Goal: Task Accomplishment & Management: Use online tool/utility

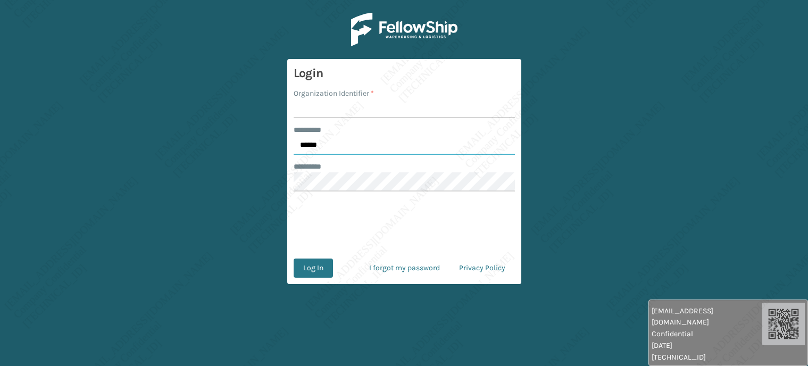
click at [351, 150] on input "******" at bounding box center [404, 145] width 221 height 19
click at [351, 149] on input "******" at bounding box center [404, 145] width 221 height 19
type input "*****"
click at [328, 112] on input "Organization Identifier *" at bounding box center [404, 108] width 221 height 19
type input "[PERSON_NAME]"
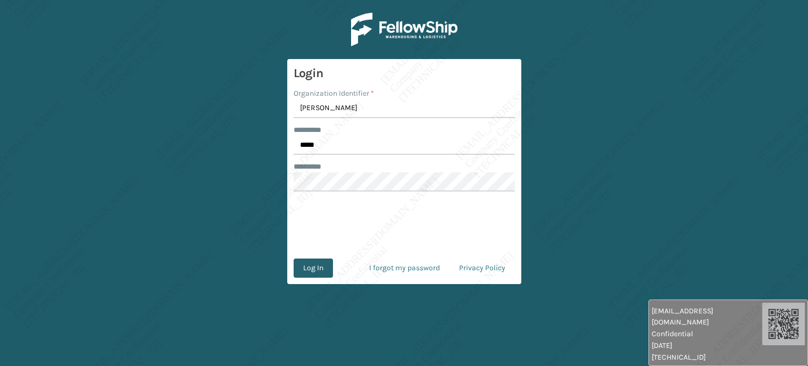
click at [325, 267] on button "Log In" at bounding box center [313, 268] width 39 height 19
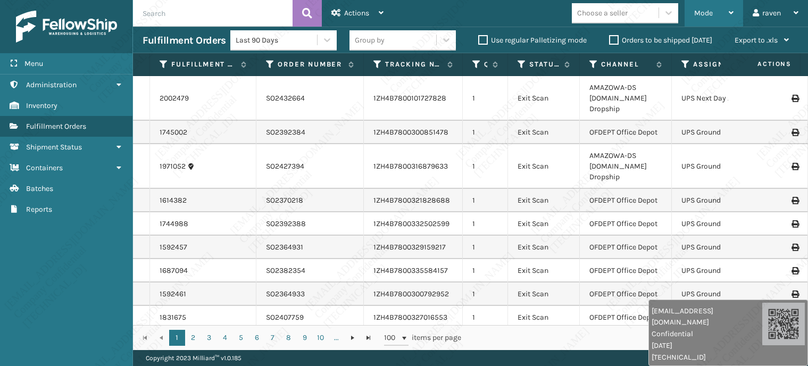
click at [721, 19] on div "Mode" at bounding box center [713, 13] width 39 height 27
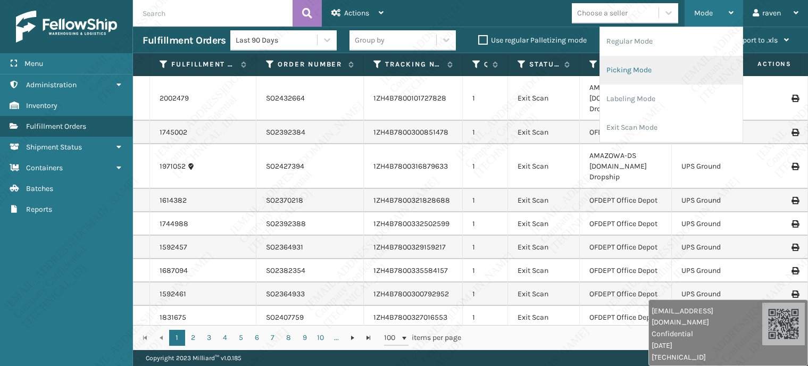
click at [688, 64] on li "Picking Mode" at bounding box center [671, 70] width 143 height 29
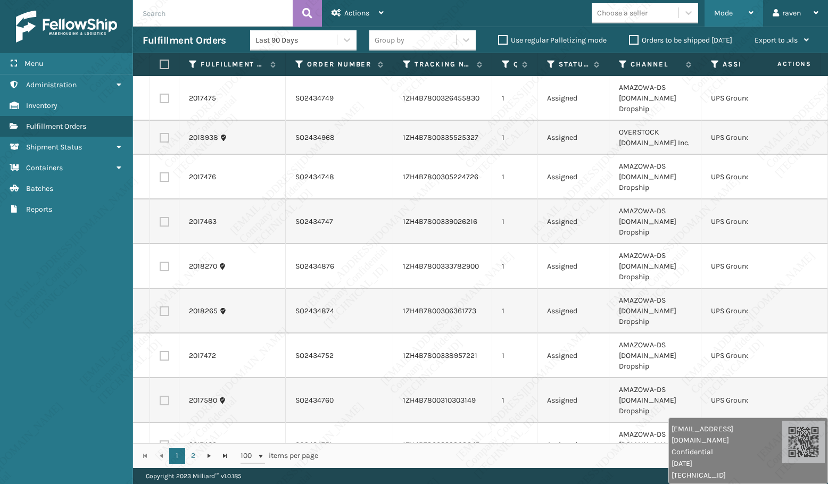
click at [736, 12] on div "Mode" at bounding box center [733, 13] width 39 height 27
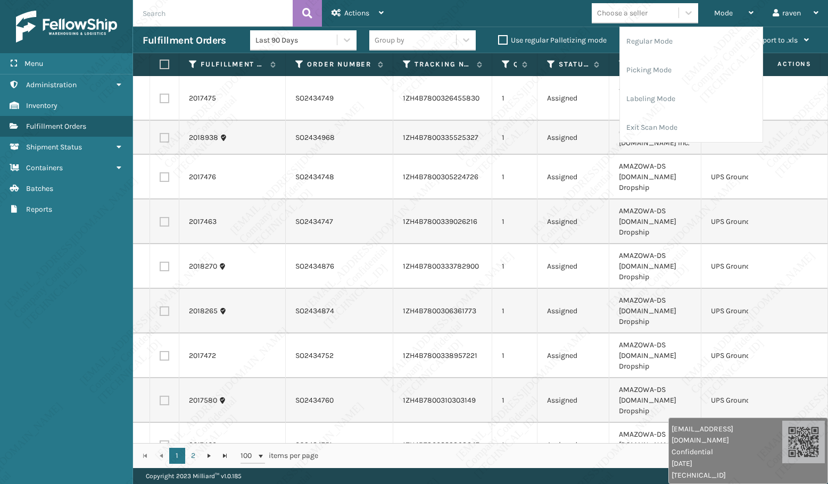
click at [541, 15] on div "Mode Regular Mode Picking Mode Labeling Mode Exit Scan Mode Choose a seller rav…" at bounding box center [610, 13] width 435 height 27
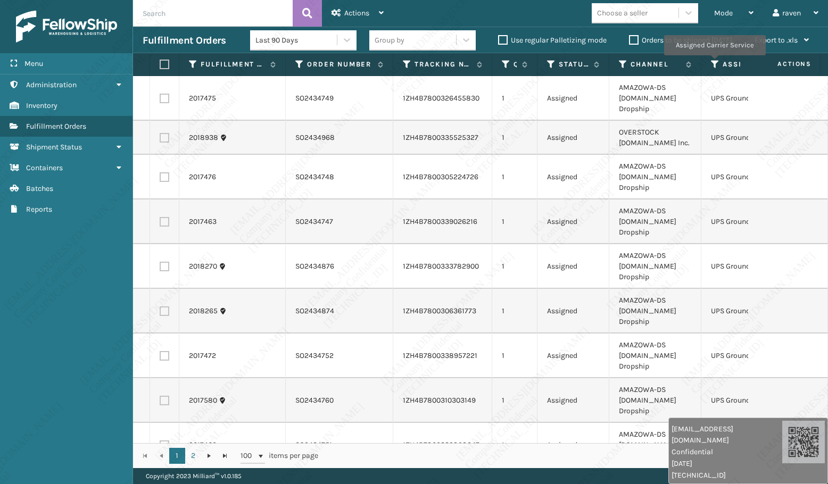
click at [714, 62] on icon at bounding box center [715, 65] width 9 height 10
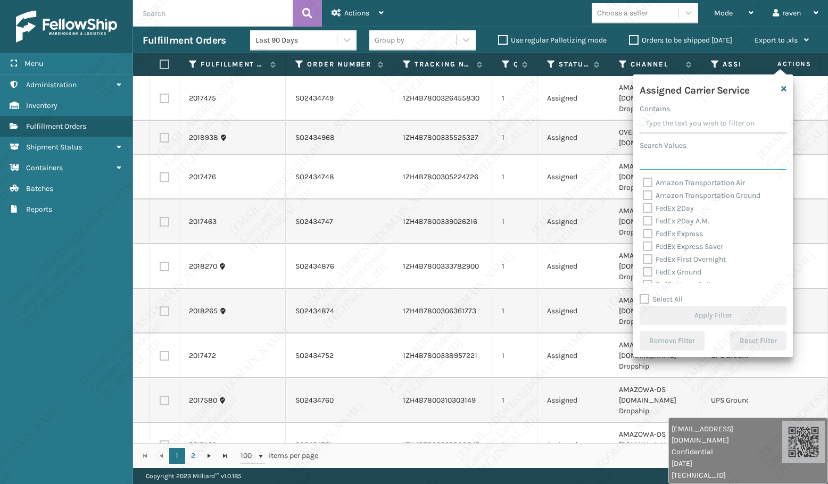
click at [690, 161] on input "Search Values" at bounding box center [713, 160] width 147 height 19
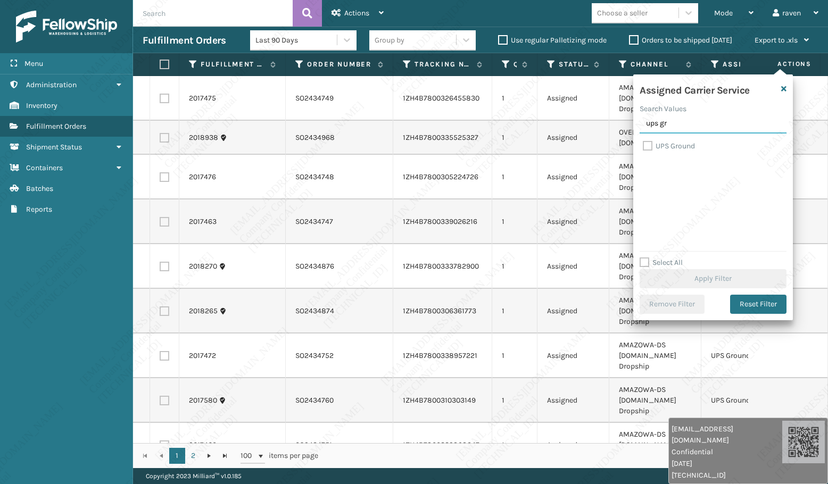
type input "ups gr"
click at [686, 147] on label "UPS Ground" at bounding box center [669, 146] width 52 height 9
click at [643, 147] on input "UPS Ground" at bounding box center [643, 143] width 1 height 7
checkbox input "true"
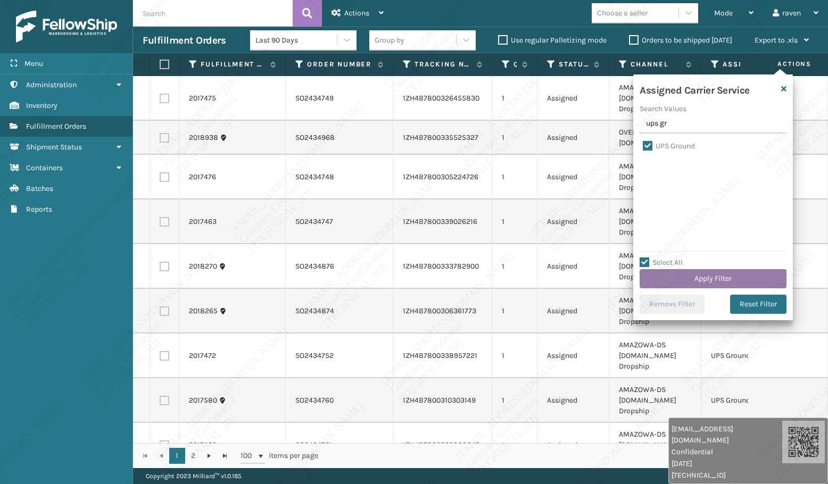
click at [720, 277] on button "Apply Filter" at bounding box center [713, 278] width 147 height 19
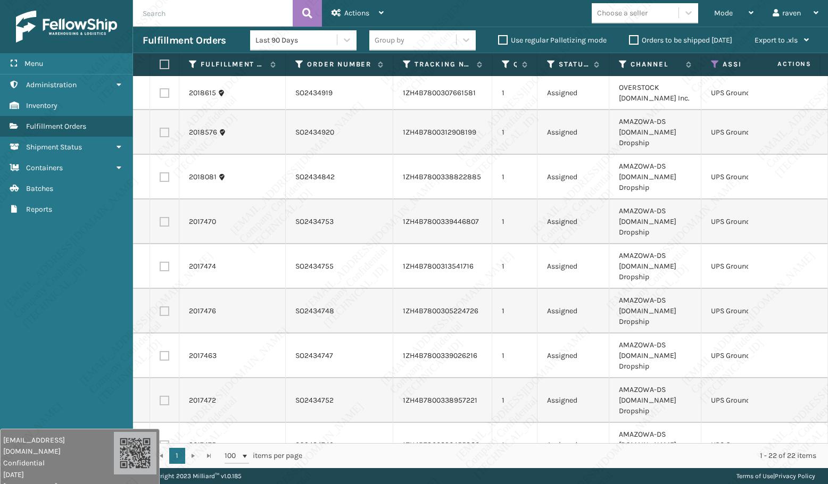
drag, startPoint x: 748, startPoint y: 446, endPoint x: 76, endPoint y: 457, distance: 672.1
click at [69, 366] on div "[EMAIL_ADDRESS][DOMAIN_NAME] Confidential [DATE] [TECHNICAL_ID]" at bounding box center [58, 463] width 111 height 57
click at [170, 65] on th at bounding box center [164, 64] width 29 height 23
click at [166, 60] on label at bounding box center [163, 65] width 6 height 10
click at [160, 61] on input "checkbox" at bounding box center [160, 64] width 1 height 7
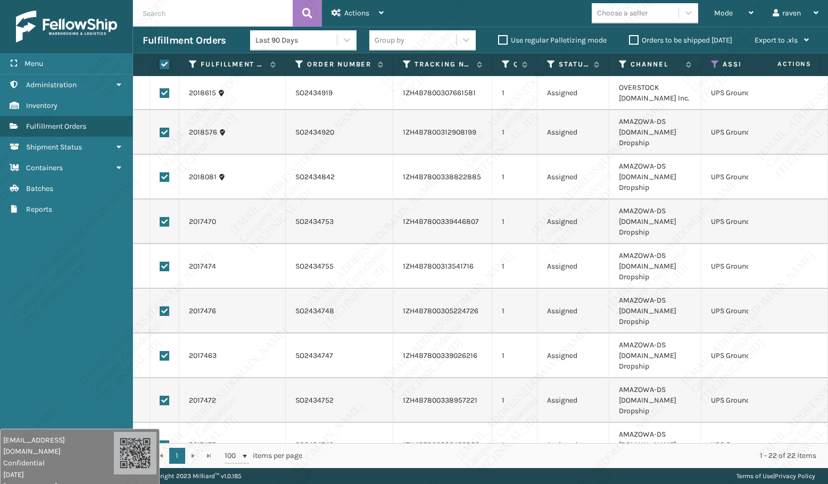
checkbox input "true"
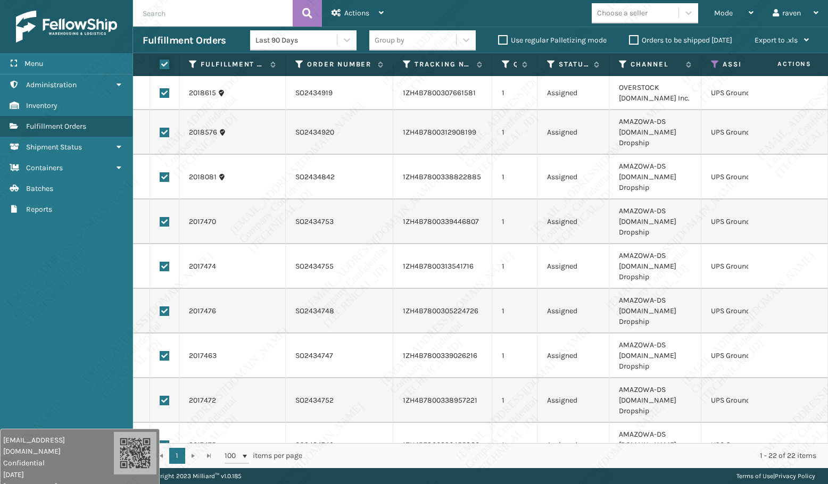
checkbox input "true"
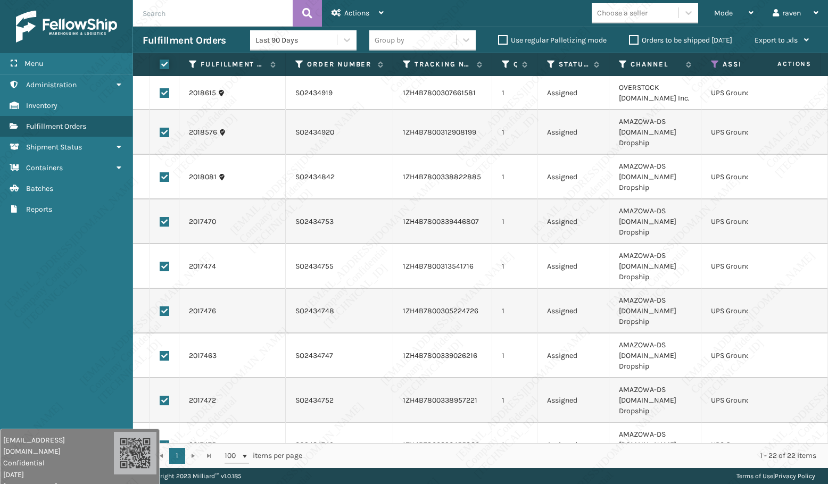
checkbox input "true"
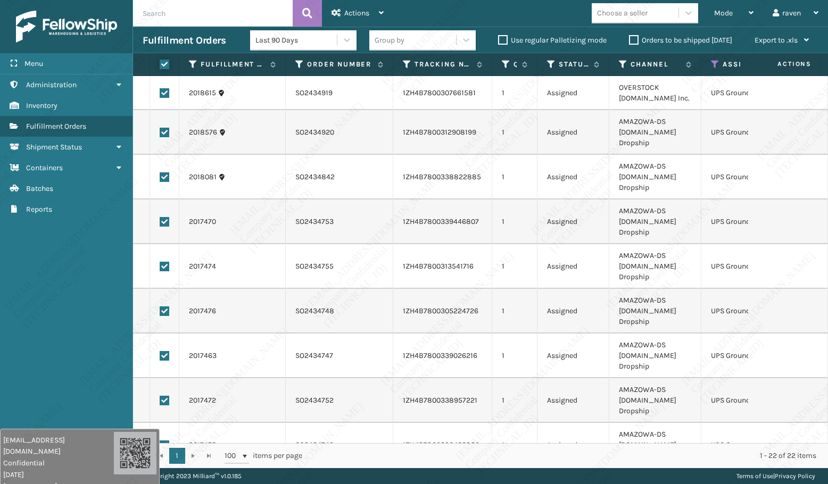
checkbox input "true"
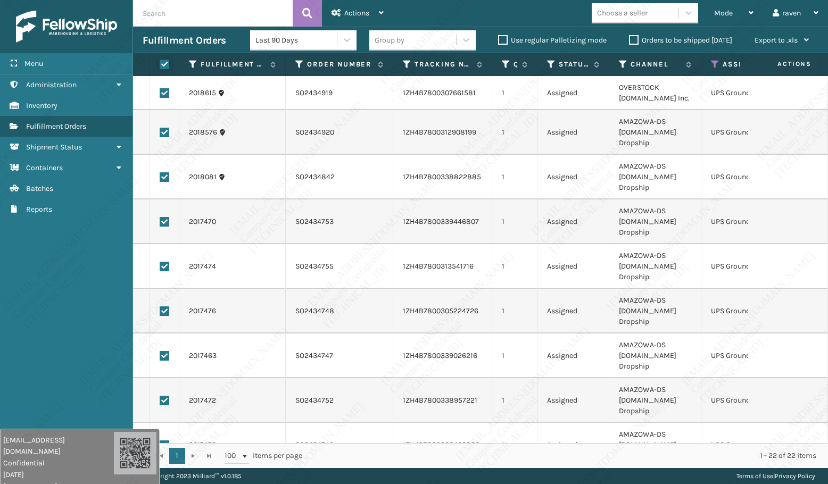
checkbox input "true"
click at [353, 12] on span "Actions" at bounding box center [356, 13] width 25 height 9
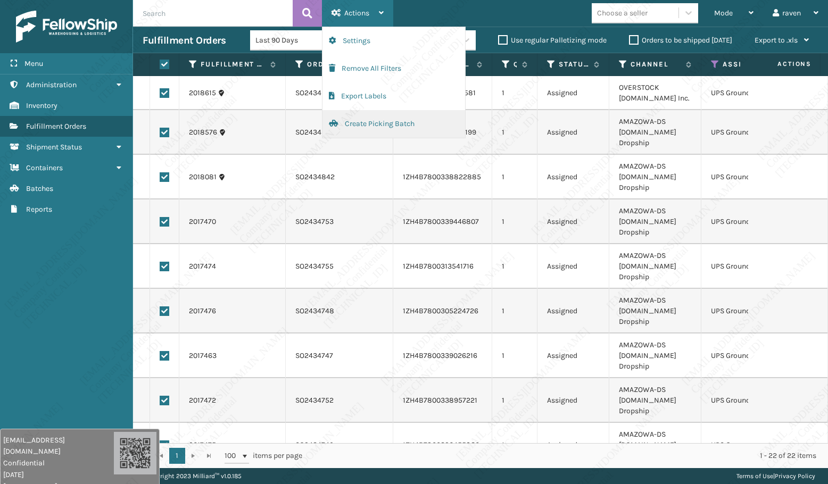
click at [365, 125] on button "Create Picking Batch" at bounding box center [393, 124] width 143 height 28
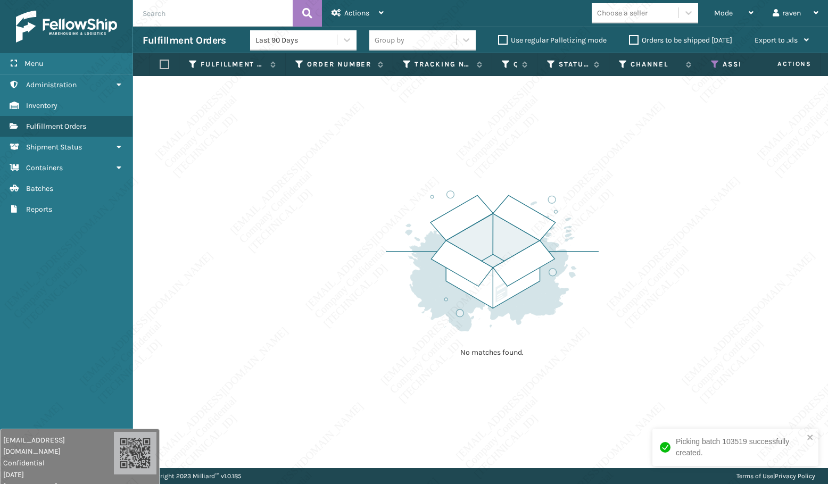
click at [717, 58] on th "Assigned Carrier Service" at bounding box center [752, 64] width 102 height 23
click at [716, 64] on icon at bounding box center [715, 65] width 9 height 10
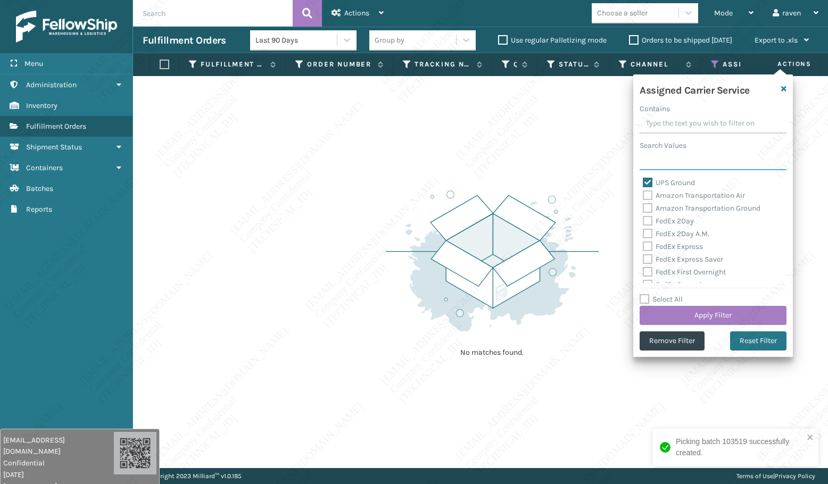
click at [681, 160] on input "Search Values" at bounding box center [713, 160] width 147 height 19
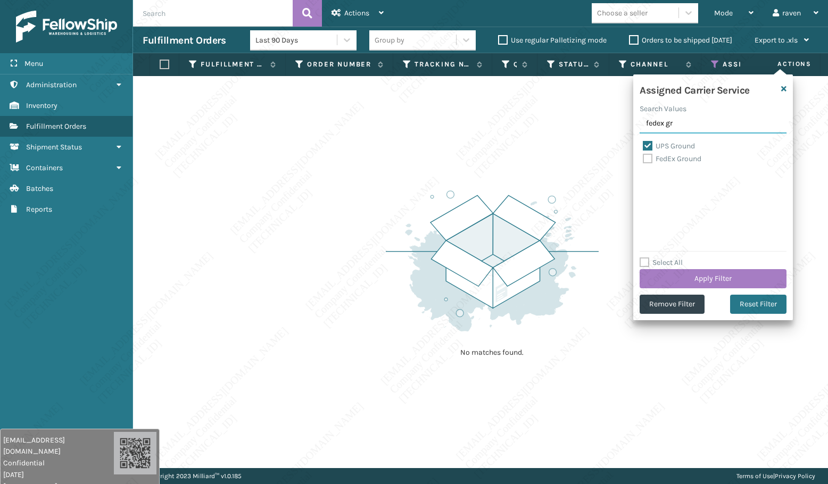
type input "fedex gr"
click at [678, 159] on label "FedEx Ground" at bounding box center [672, 158] width 59 height 9
click at [643, 159] on input "FedEx Ground" at bounding box center [643, 156] width 1 height 7
checkbox input "true"
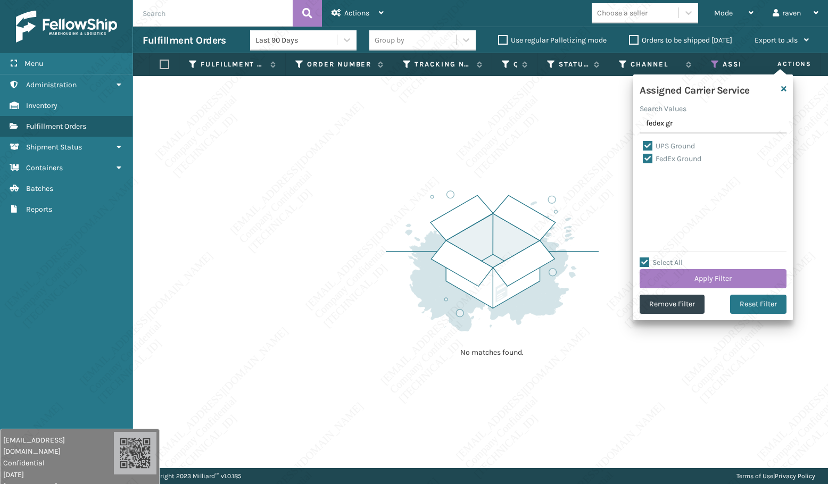
click at [676, 144] on label "UPS Ground" at bounding box center [669, 146] width 52 height 9
click at [643, 144] on input "UPS Ground" at bounding box center [643, 143] width 1 height 7
checkbox input "false"
click at [711, 277] on button "Apply Filter" at bounding box center [713, 278] width 147 height 19
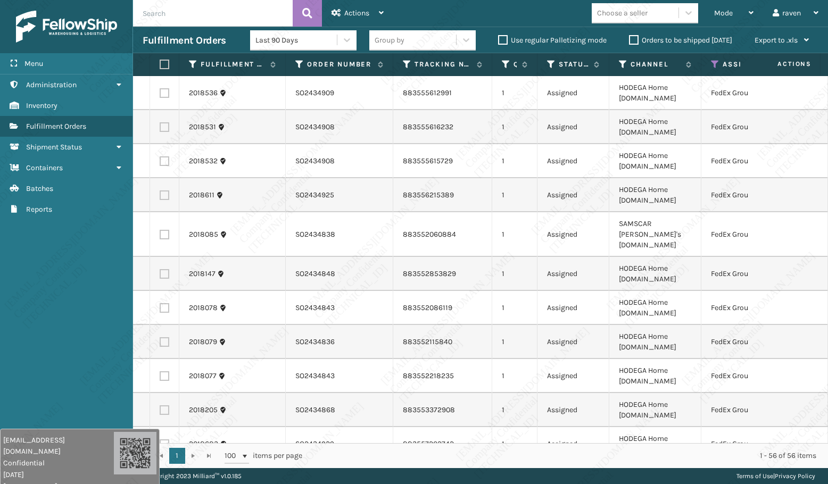
click at [165, 65] on label at bounding box center [163, 65] width 6 height 10
click at [160, 65] on input "checkbox" at bounding box center [160, 64] width 1 height 7
checkbox input "true"
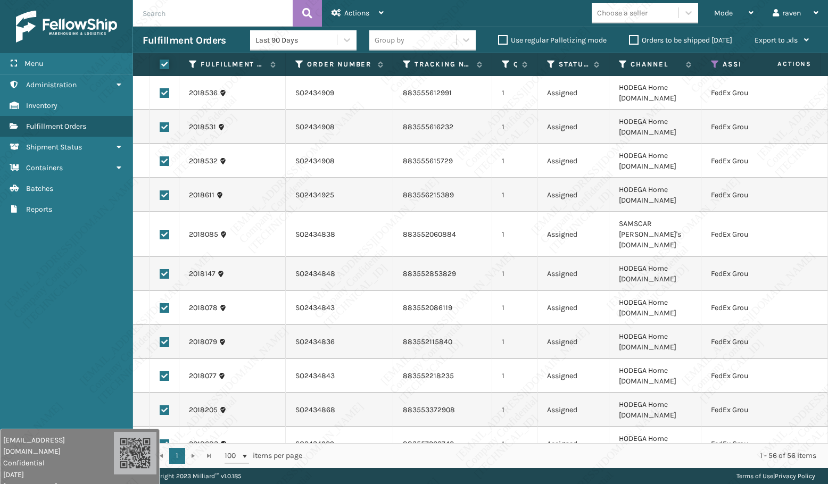
checkbox input "true"
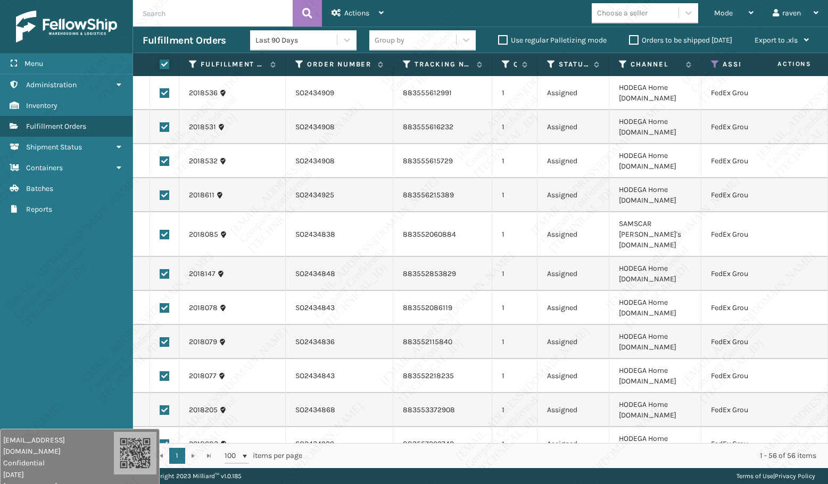
checkbox input "true"
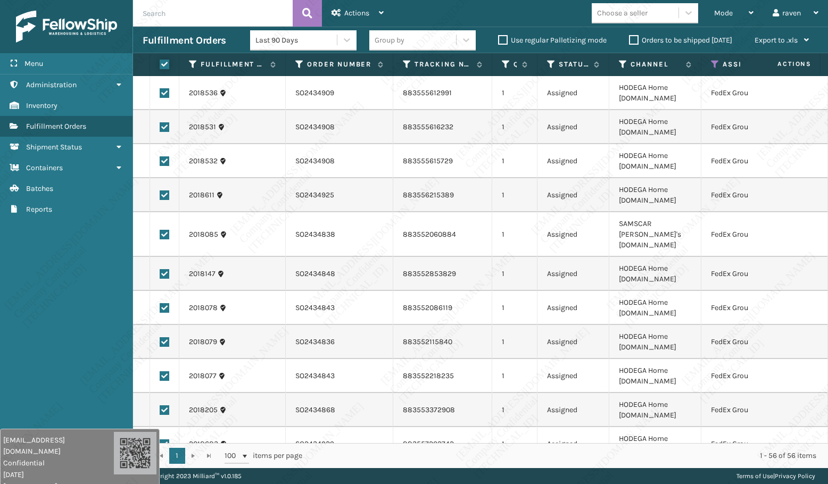
checkbox input "true"
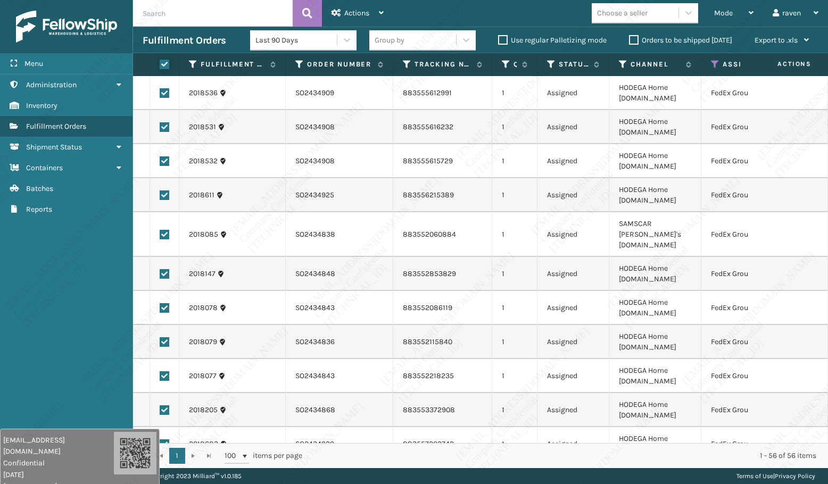
checkbox input "true"
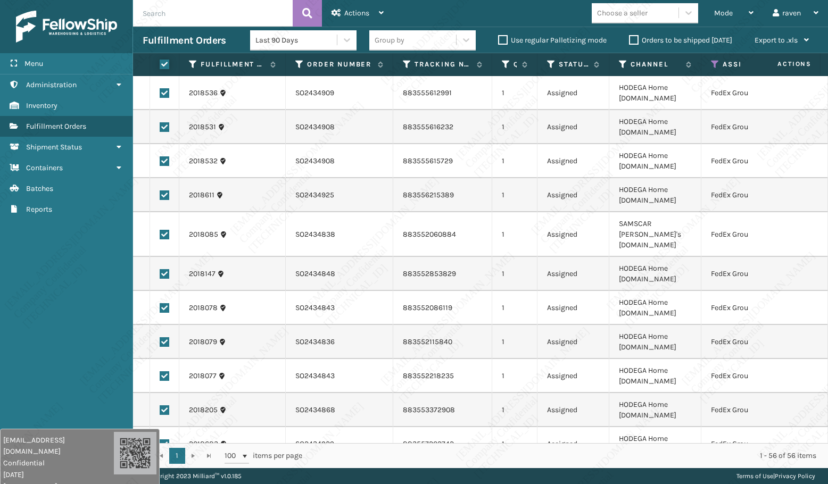
checkbox input "true"
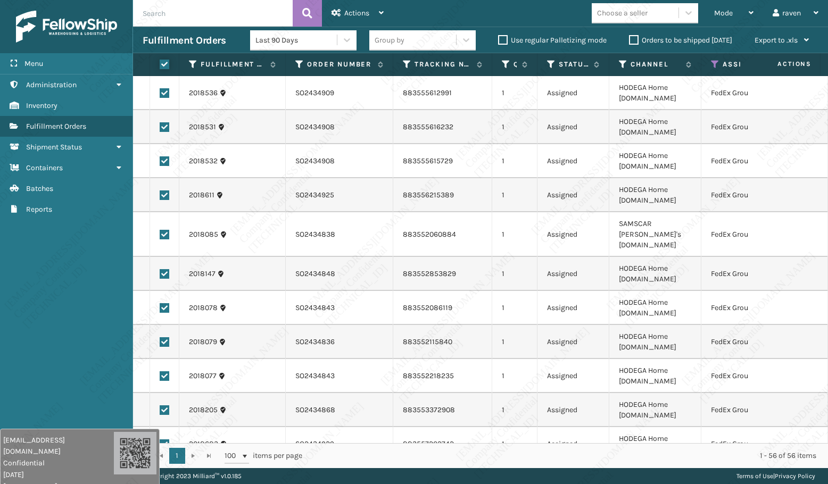
checkbox input "true"
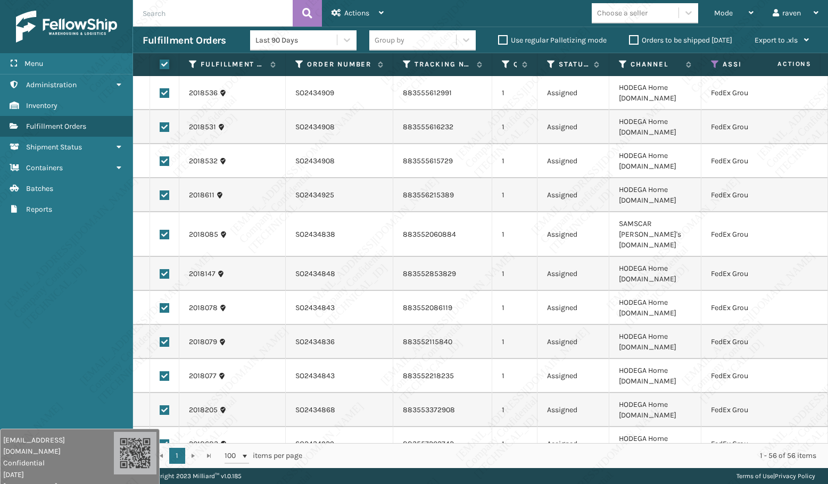
checkbox input "true"
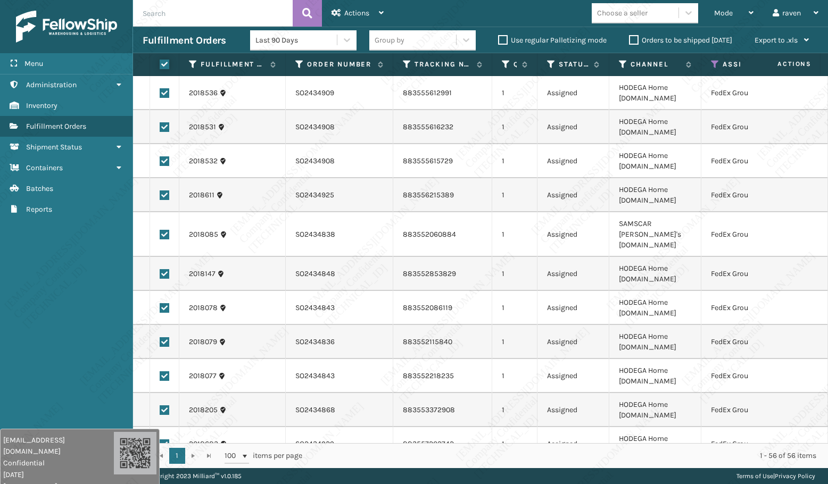
checkbox input "true"
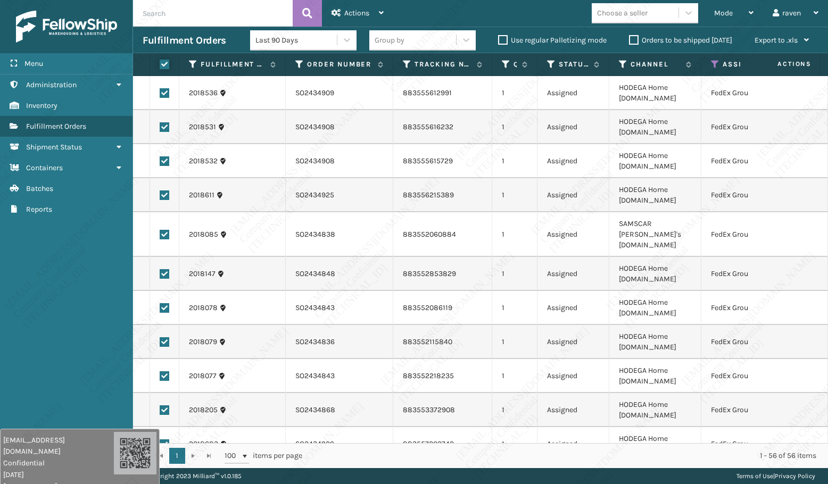
checkbox input "true"
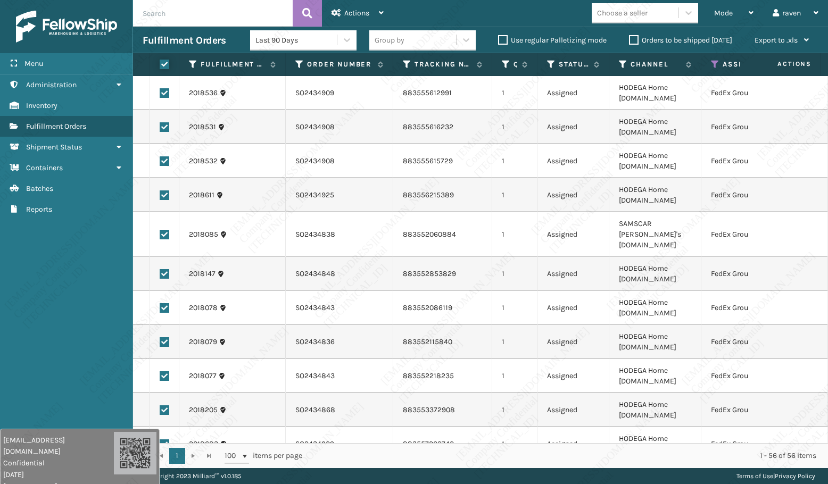
checkbox input "true"
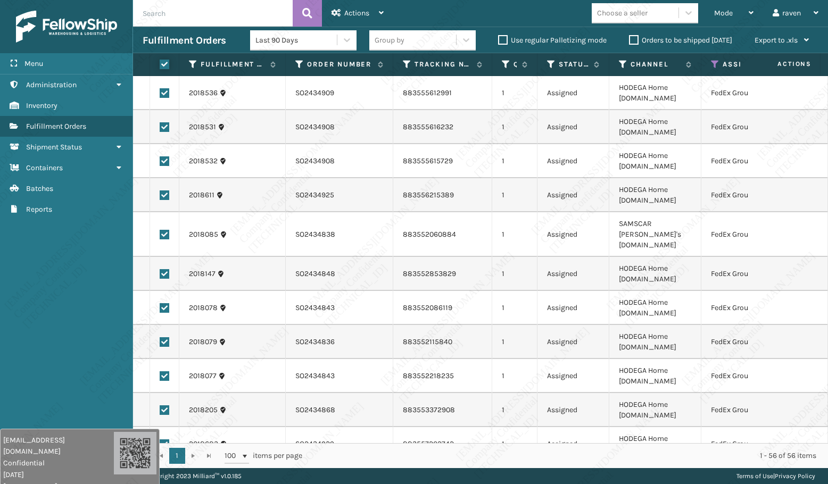
checkbox input "true"
click at [345, 19] on div "Actions" at bounding box center [357, 13] width 52 height 27
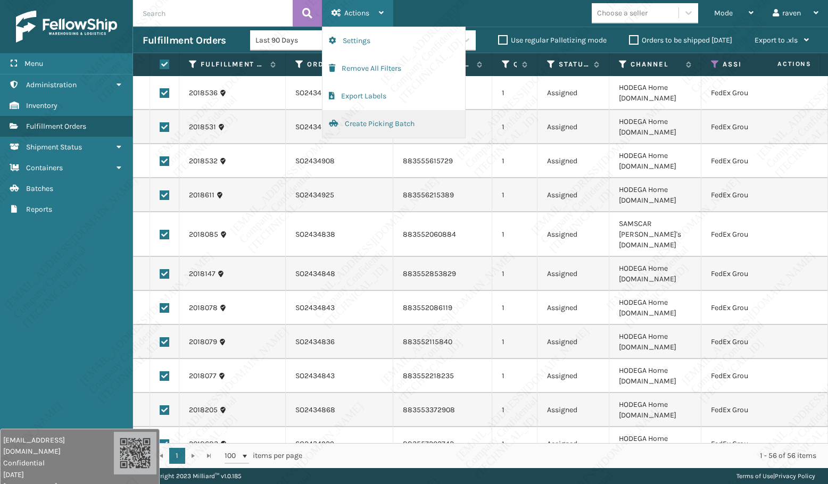
click at [364, 122] on button "Create Picking Batch" at bounding box center [393, 124] width 143 height 28
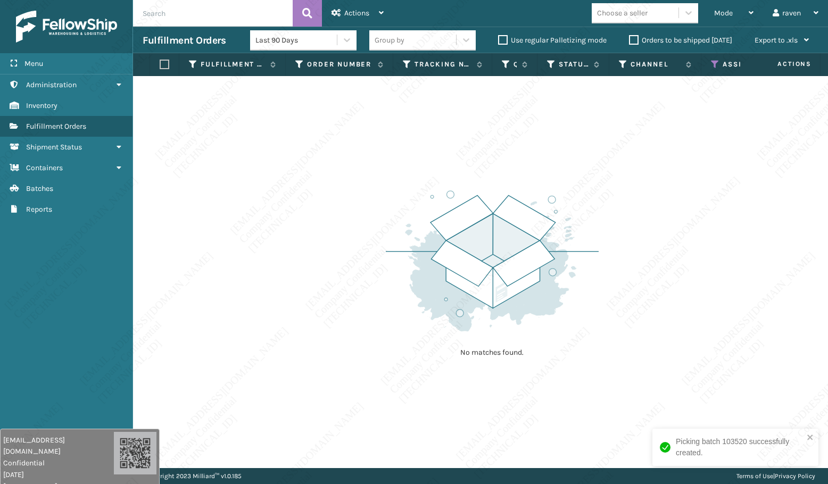
click at [714, 63] on icon at bounding box center [715, 65] width 9 height 10
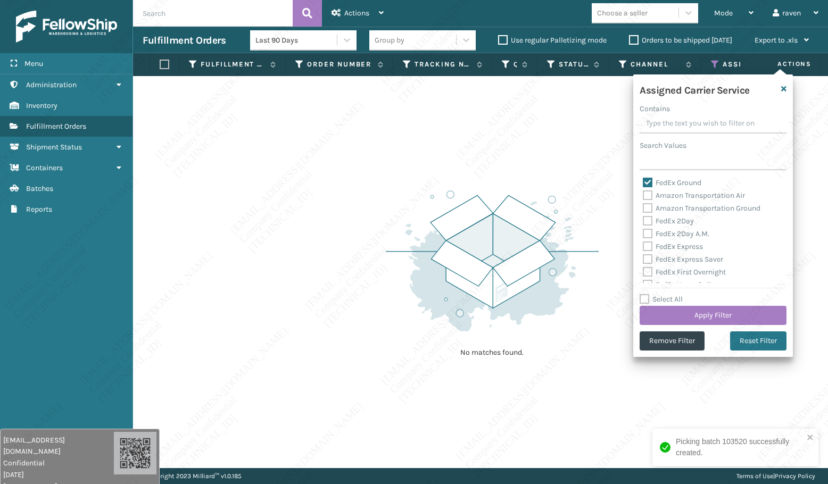
click at [684, 184] on label "FedEx Ground" at bounding box center [672, 182] width 59 height 9
click at [643, 184] on input "FedEx Ground" at bounding box center [643, 180] width 1 height 7
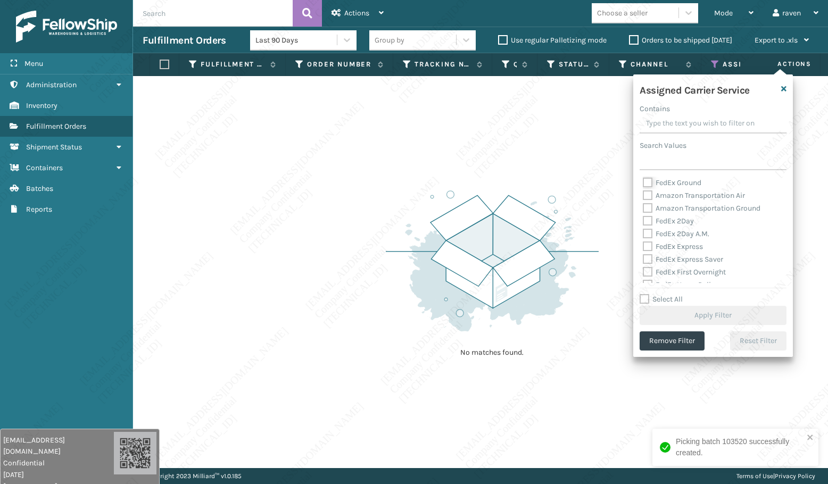
click at [643, 177] on input "FedEx Ground" at bounding box center [643, 180] width 1 height 7
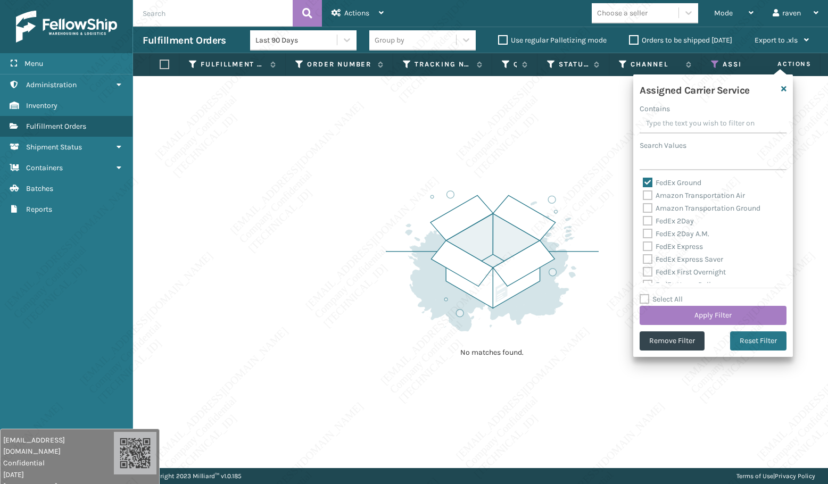
click at [685, 182] on label "FedEx Ground" at bounding box center [672, 182] width 59 height 9
click at [643, 182] on input "FedEx Ground" at bounding box center [643, 180] width 1 height 7
checkbox input "false"
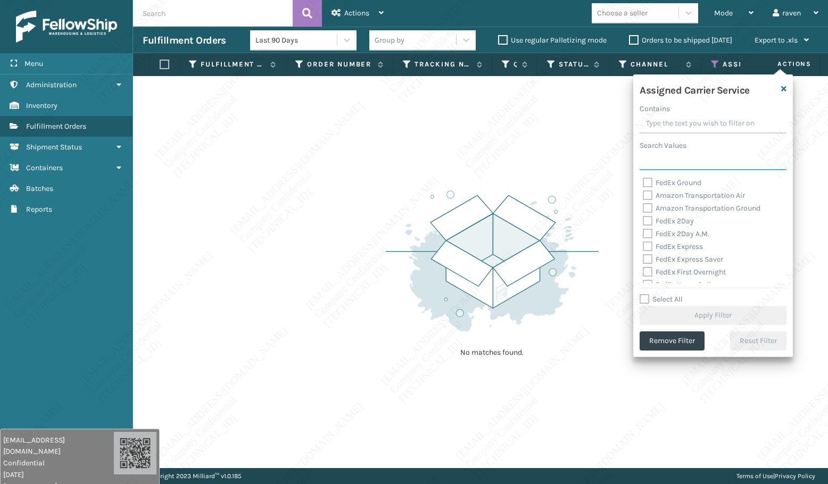
click at [678, 156] on input "Search Values" at bounding box center [713, 160] width 147 height 19
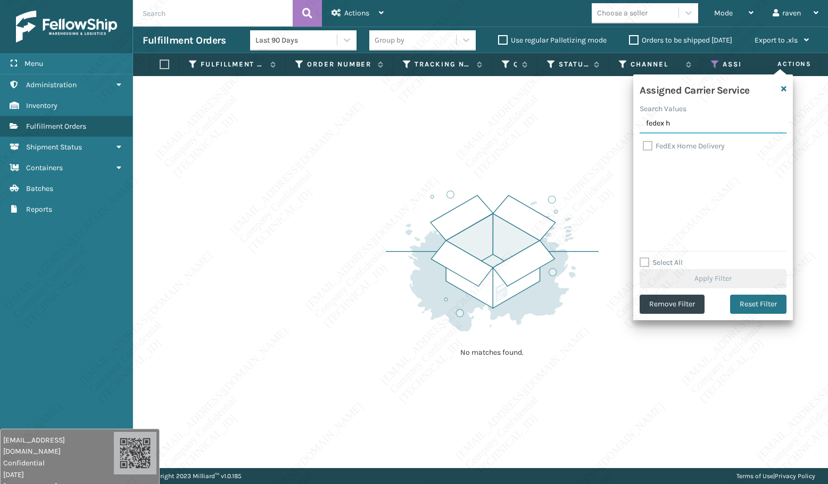
type input "fedex h"
click at [684, 147] on label "FedEx Home Delivery" at bounding box center [684, 146] width 82 height 9
click at [643, 147] on input "FedEx Home Delivery" at bounding box center [643, 143] width 1 height 7
checkbox input "true"
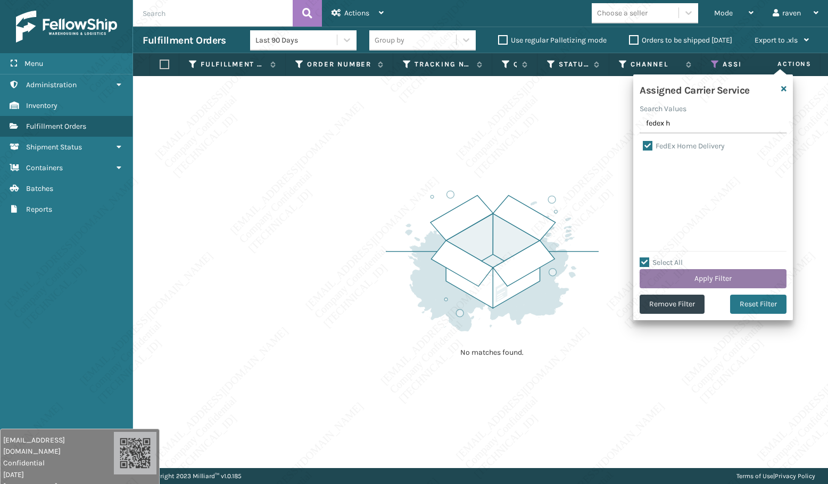
click at [722, 278] on button "Apply Filter" at bounding box center [713, 278] width 147 height 19
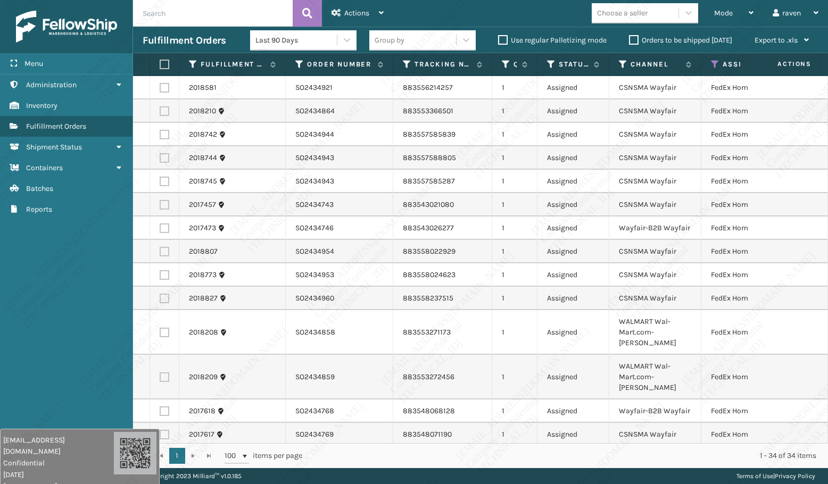
click at [165, 65] on label at bounding box center [163, 65] width 6 height 10
click at [160, 65] on input "checkbox" at bounding box center [160, 64] width 1 height 7
checkbox input "true"
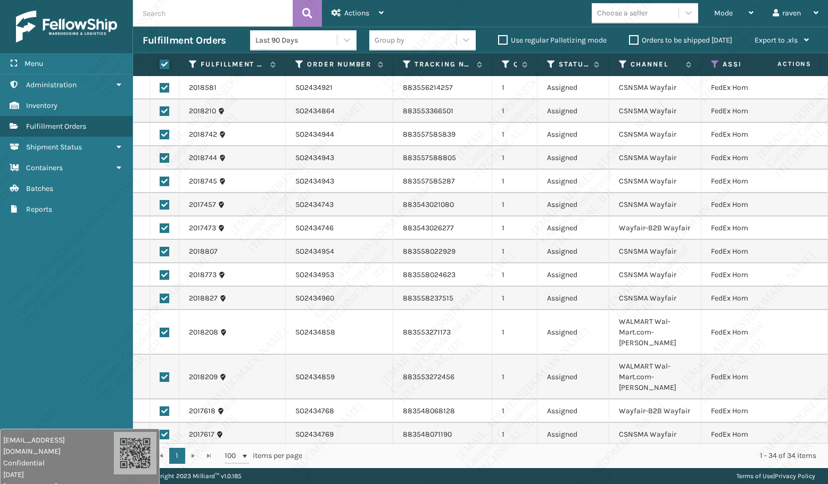
checkbox input "true"
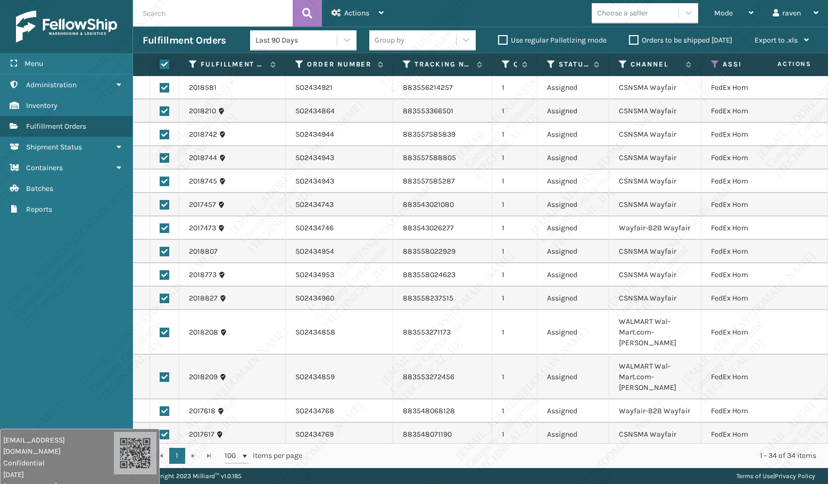
checkbox input "true"
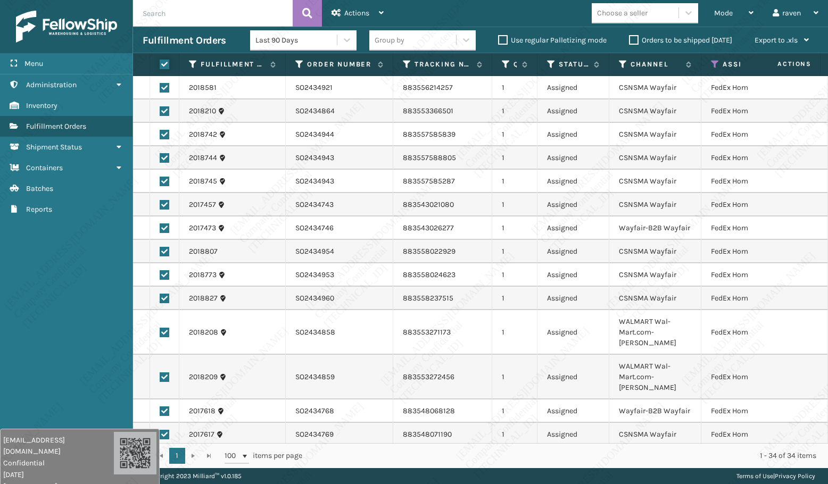
checkbox input "true"
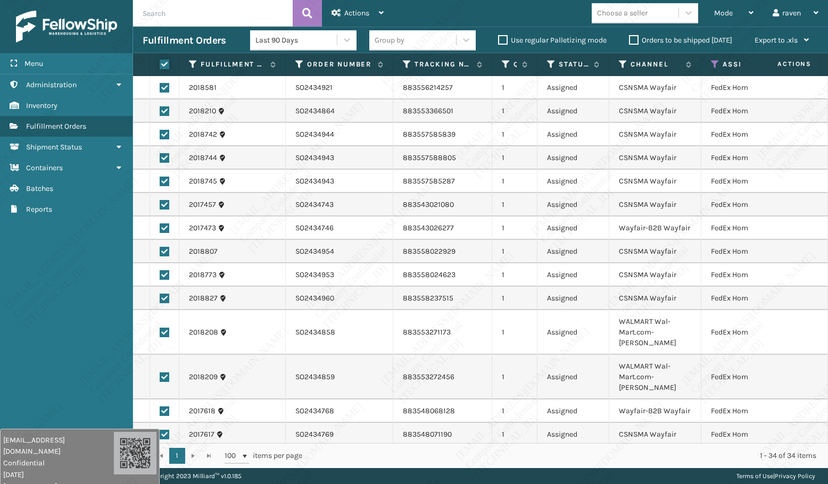
checkbox input "true"
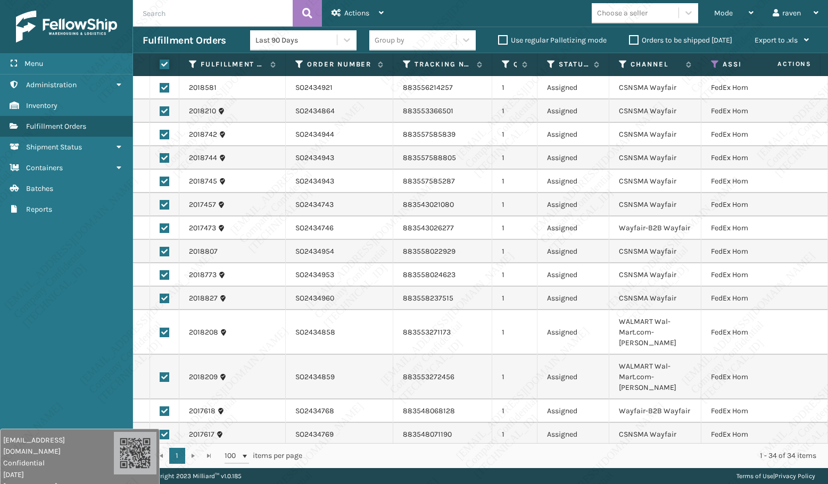
checkbox input "true"
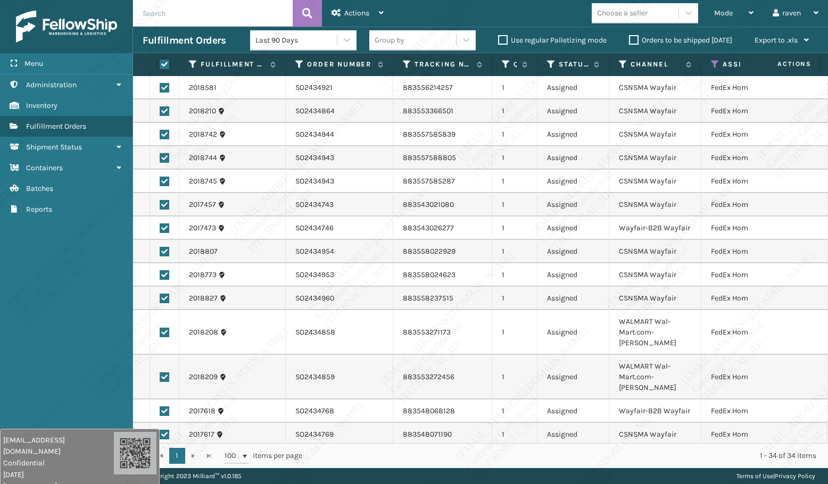
checkbox input "true"
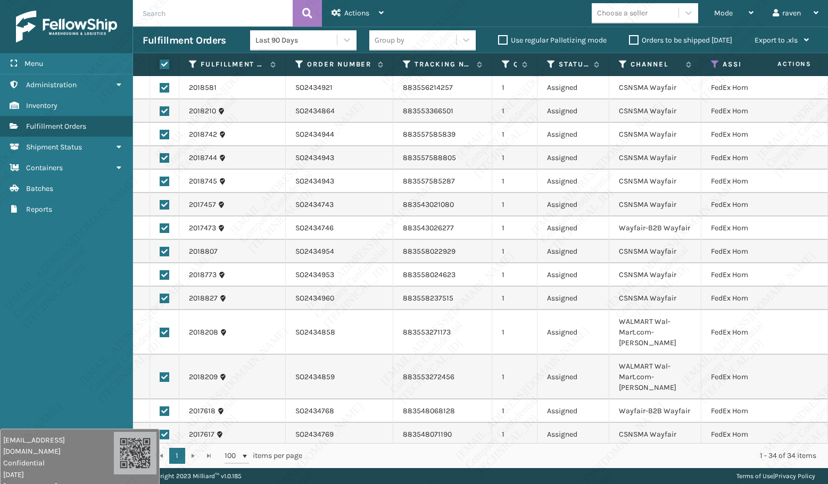
checkbox input "true"
click at [361, 19] on div "Actions" at bounding box center [357, 13] width 52 height 27
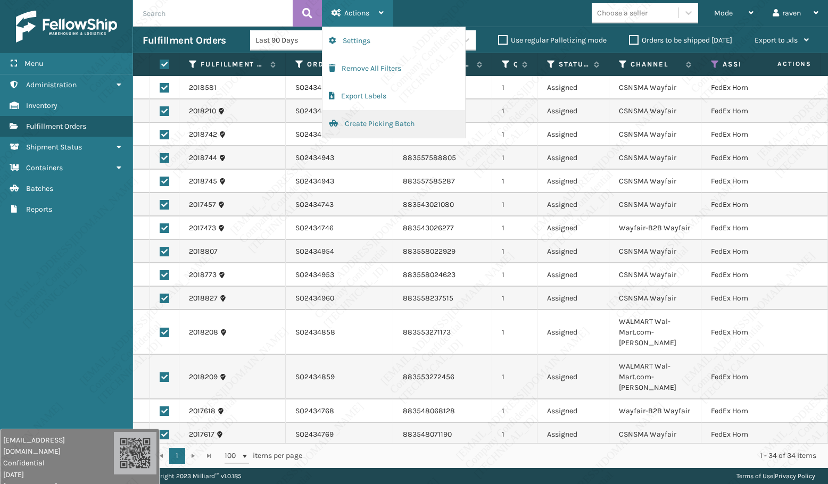
click at [367, 125] on button "Create Picking Batch" at bounding box center [393, 124] width 143 height 28
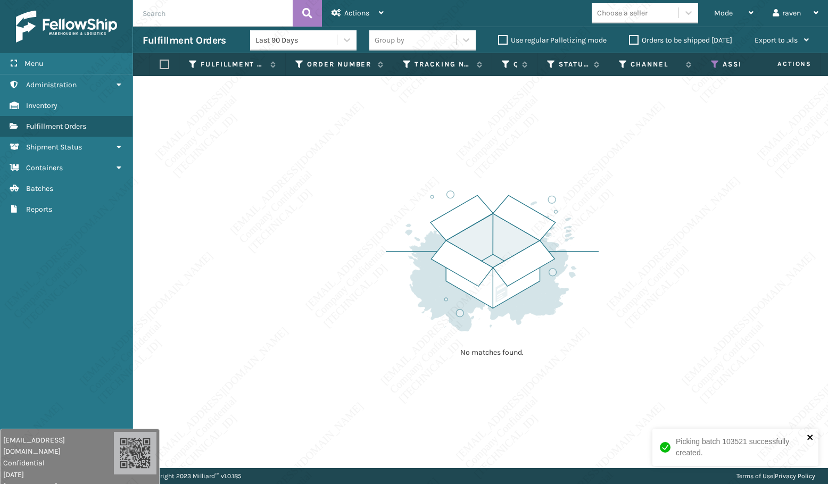
click at [808, 366] on icon "close" at bounding box center [810, 437] width 7 height 9
click at [712, 65] on icon at bounding box center [715, 65] width 9 height 10
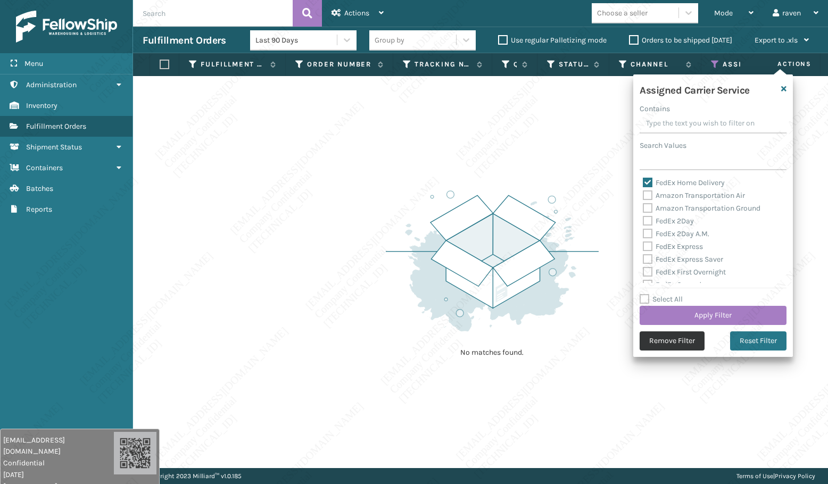
click at [675, 342] on button "Remove Filter" at bounding box center [672, 340] width 65 height 19
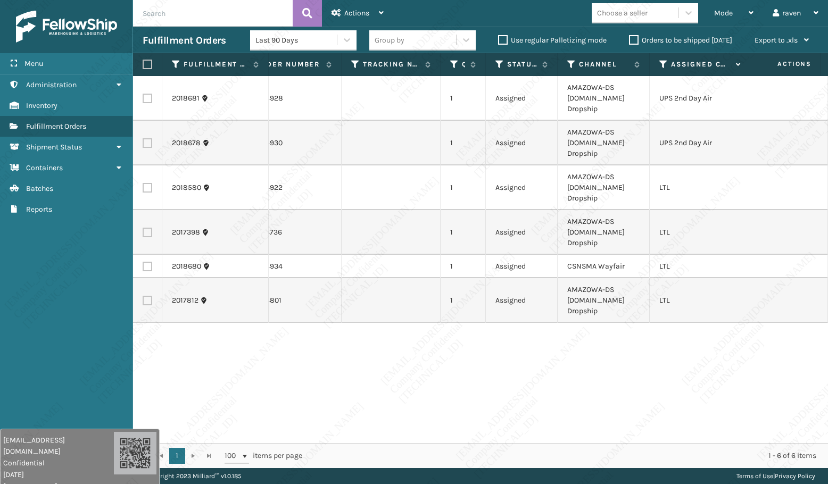
scroll to position [0, 62]
click at [147, 99] on label at bounding box center [148, 99] width 10 height 10
click at [143, 99] on input "checkbox" at bounding box center [143, 97] width 1 height 7
checkbox input "true"
click at [145, 141] on label at bounding box center [148, 143] width 10 height 10
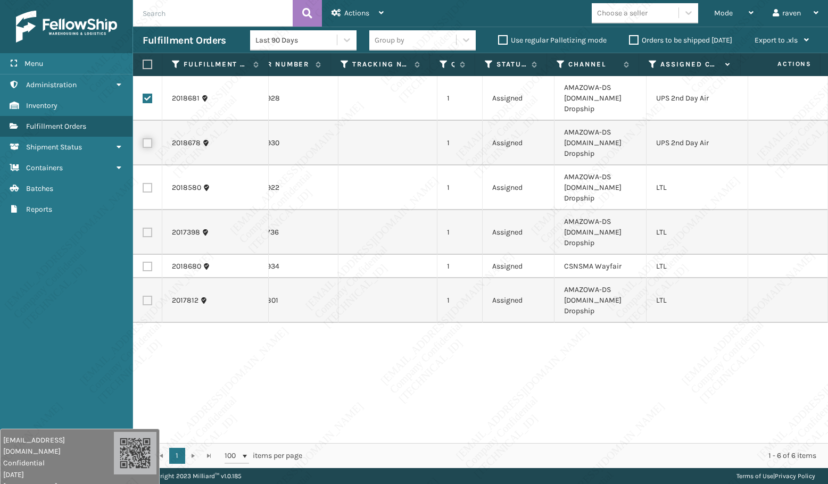
click at [143, 141] on input "checkbox" at bounding box center [143, 141] width 1 height 7
checkbox input "true"
click at [385, 10] on div "Actions Settings Remove All Filters Export Labels Create Picking Batch" at bounding box center [357, 13] width 71 height 27
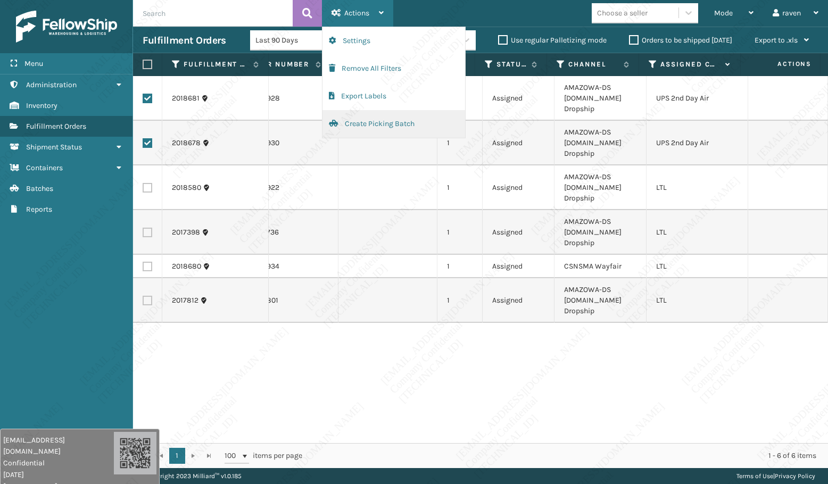
click at [371, 123] on button "Create Picking Batch" at bounding box center [393, 124] width 143 height 28
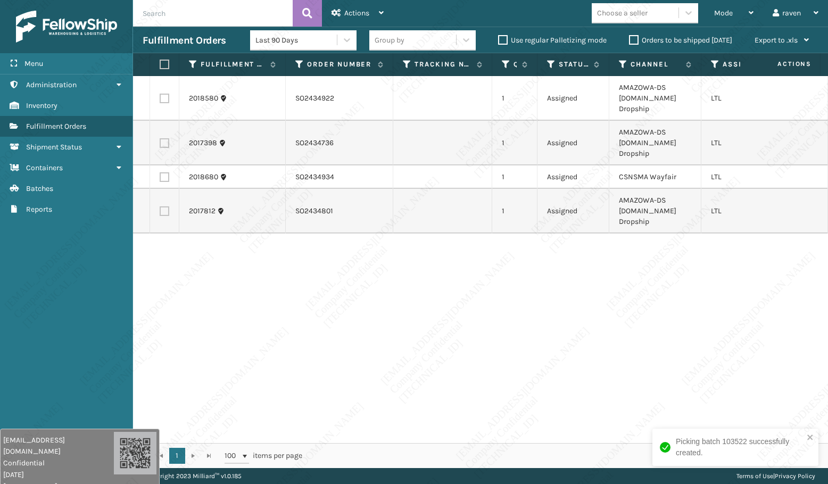
click at [163, 98] on label at bounding box center [165, 99] width 10 height 10
click at [160, 98] on input "checkbox" at bounding box center [160, 97] width 1 height 7
checkbox input "true"
click at [162, 143] on label at bounding box center [165, 143] width 10 height 10
click at [160, 143] on input "checkbox" at bounding box center [160, 141] width 1 height 7
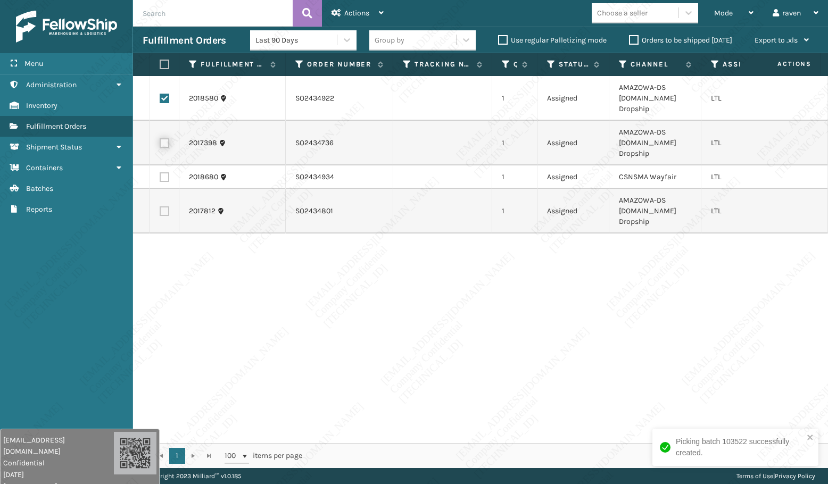
checkbox input "true"
click at [163, 206] on td at bounding box center [164, 211] width 29 height 45
click at [163, 212] on label at bounding box center [165, 211] width 10 height 10
click at [160, 212] on input "checkbox" at bounding box center [160, 209] width 1 height 7
checkbox input "true"
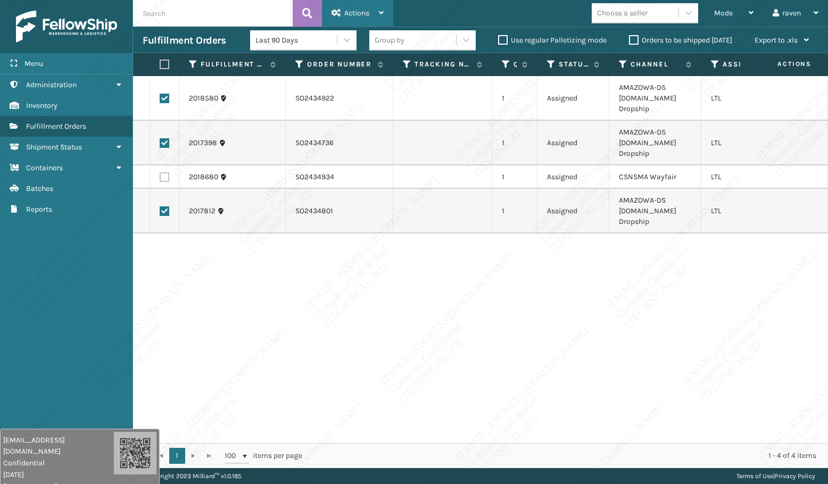
drag, startPoint x: 358, startPoint y: 14, endPoint x: 366, endPoint y: 22, distance: 10.5
click at [358, 14] on span "Actions" at bounding box center [356, 13] width 25 height 9
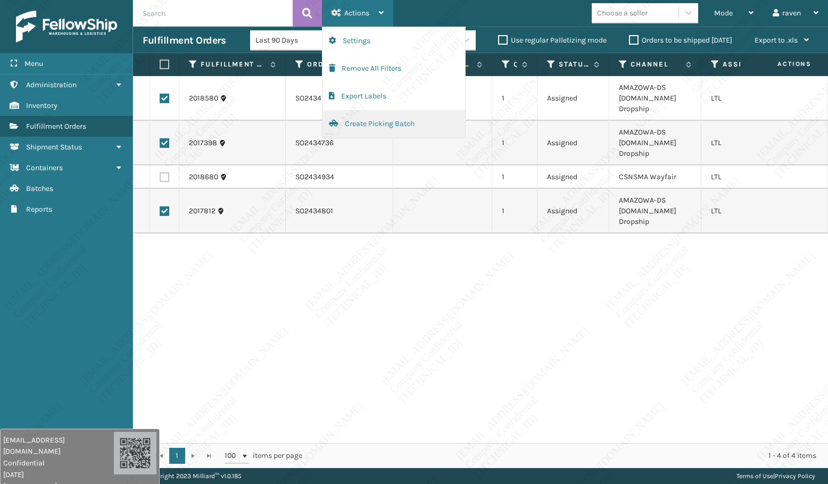
click at [373, 121] on button "Create Picking Batch" at bounding box center [393, 124] width 143 height 28
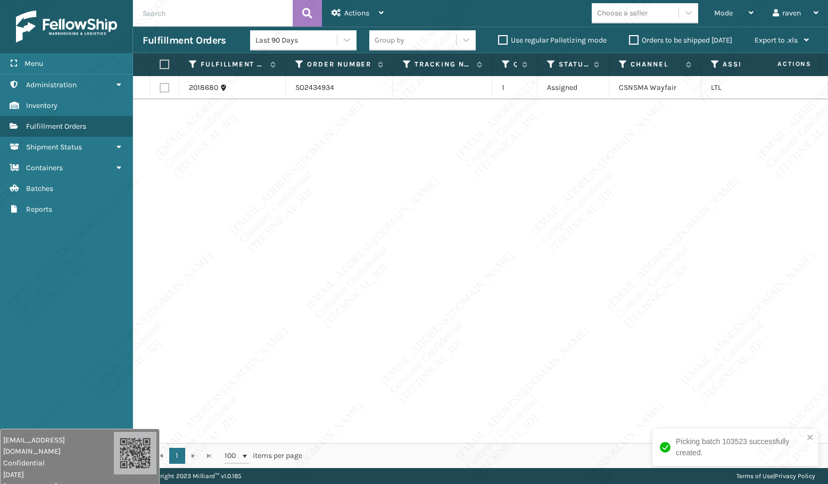
click at [556, 178] on div "2018680 SO2434934 1 Assigned CSNSMA Wayfair LTL" at bounding box center [480, 259] width 695 height 367
click at [166, 65] on label at bounding box center [163, 65] width 6 height 10
click at [160, 65] on input "checkbox" at bounding box center [160, 64] width 1 height 7
checkbox input "true"
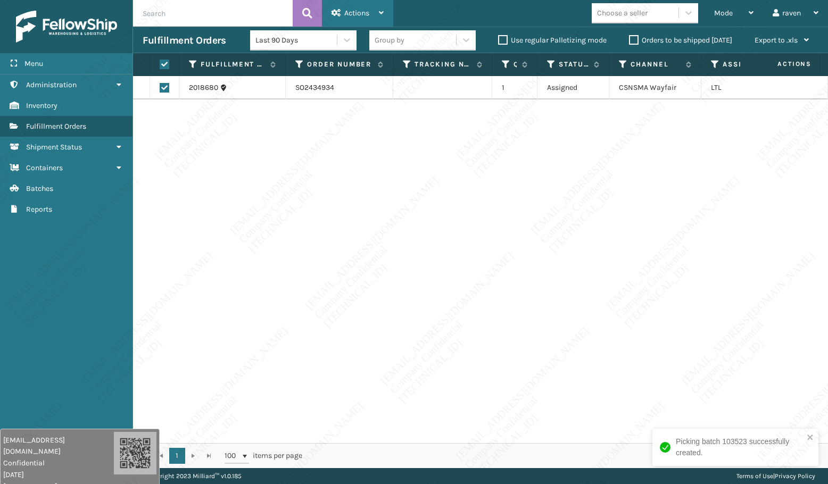
click at [378, 14] on div "Actions" at bounding box center [357, 13] width 52 height 27
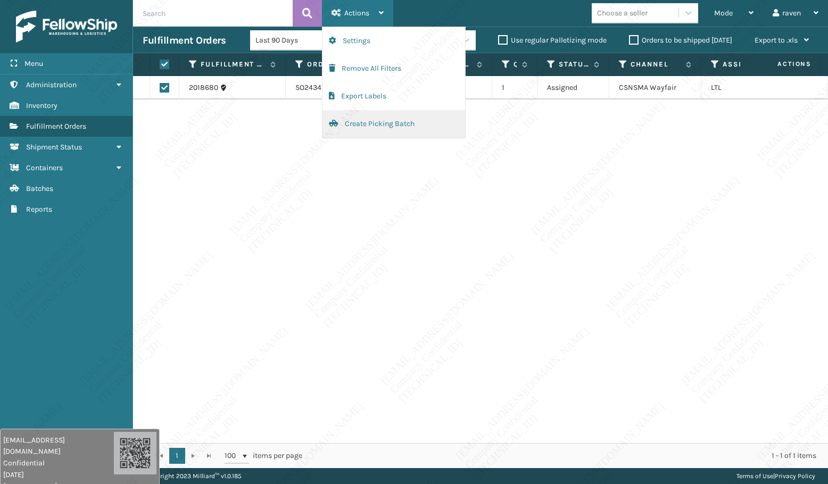
click at [405, 126] on button "Create Picking Batch" at bounding box center [393, 124] width 143 height 28
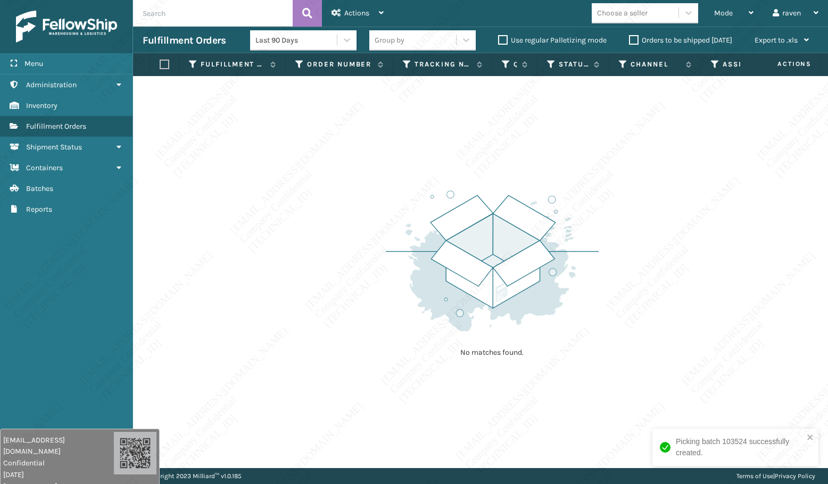
drag, startPoint x: 646, startPoint y: 268, endPoint x: 682, endPoint y: 172, distance: 101.7
click at [646, 268] on div "No matches found." at bounding box center [480, 272] width 695 height 392
click at [718, 16] on span "Mode" at bounding box center [723, 13] width 19 height 9
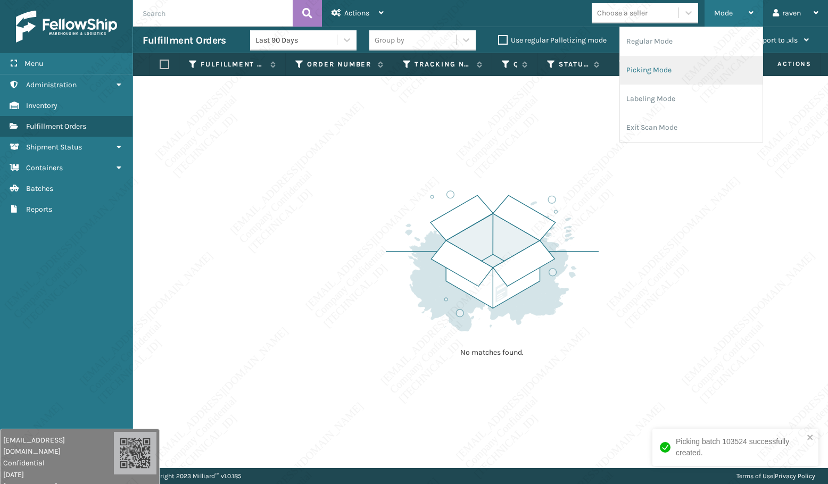
click at [698, 73] on li "Picking Mode" at bounding box center [691, 70] width 143 height 29
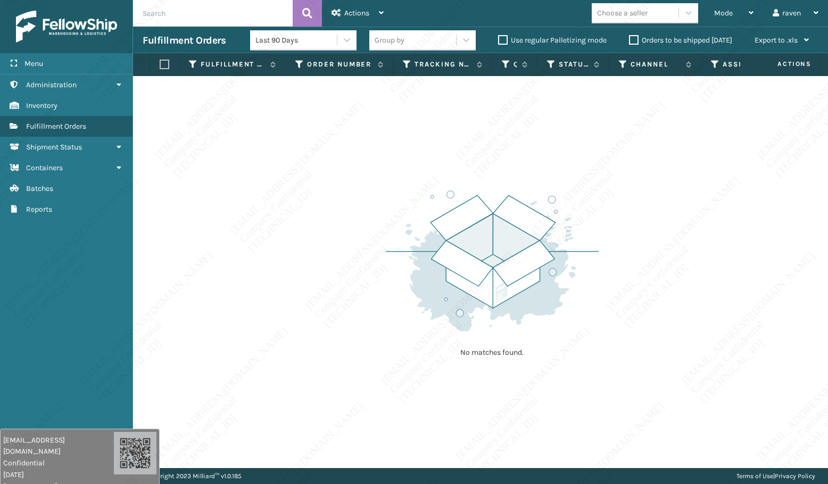
drag, startPoint x: 270, startPoint y: 286, endPoint x: 136, endPoint y: 325, distance: 139.7
click at [270, 286] on div "No matches found." at bounding box center [480, 272] width 695 height 392
click at [612, 365] on div "No matches found." at bounding box center [480, 272] width 695 height 392
click at [458, 227] on img at bounding box center [492, 260] width 213 height 147
